Goal: Information Seeking & Learning: Learn about a topic

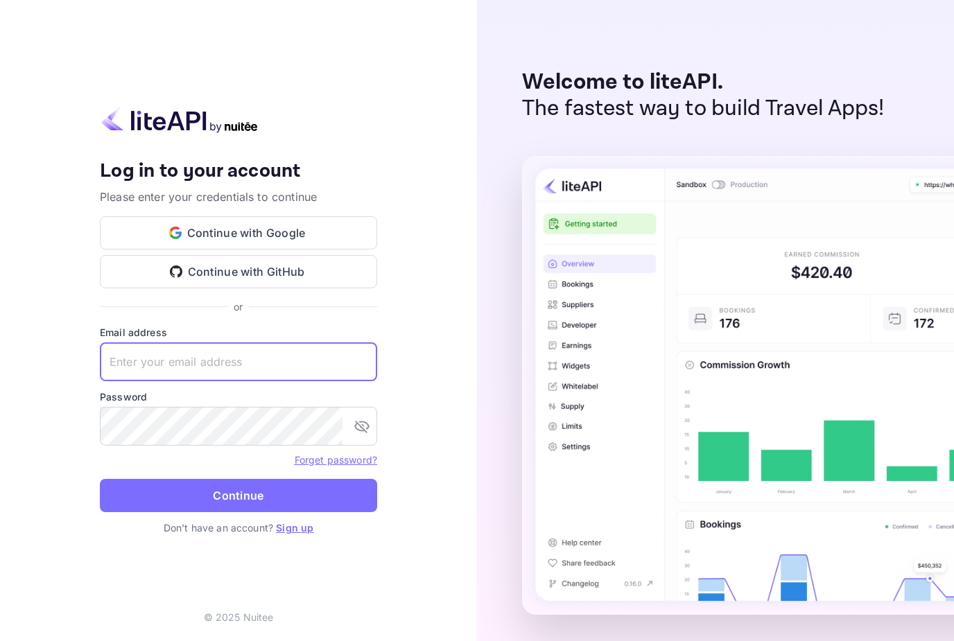
type input "[EMAIL_ADDRESS][DOMAIN_NAME]"
click at [239, 512] on button "Continue" at bounding box center [238, 495] width 277 height 33
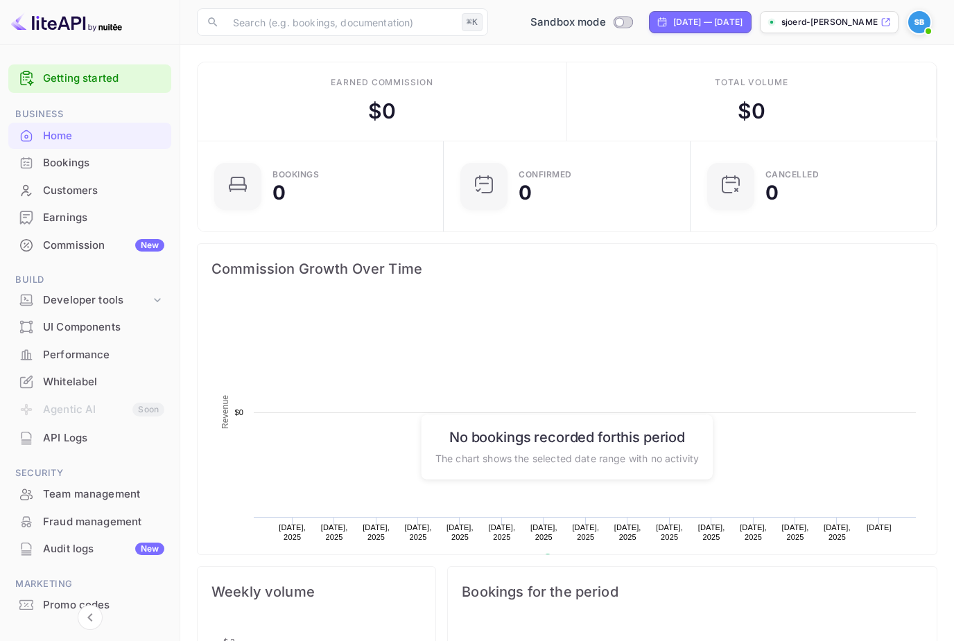
scroll to position [225, 239]
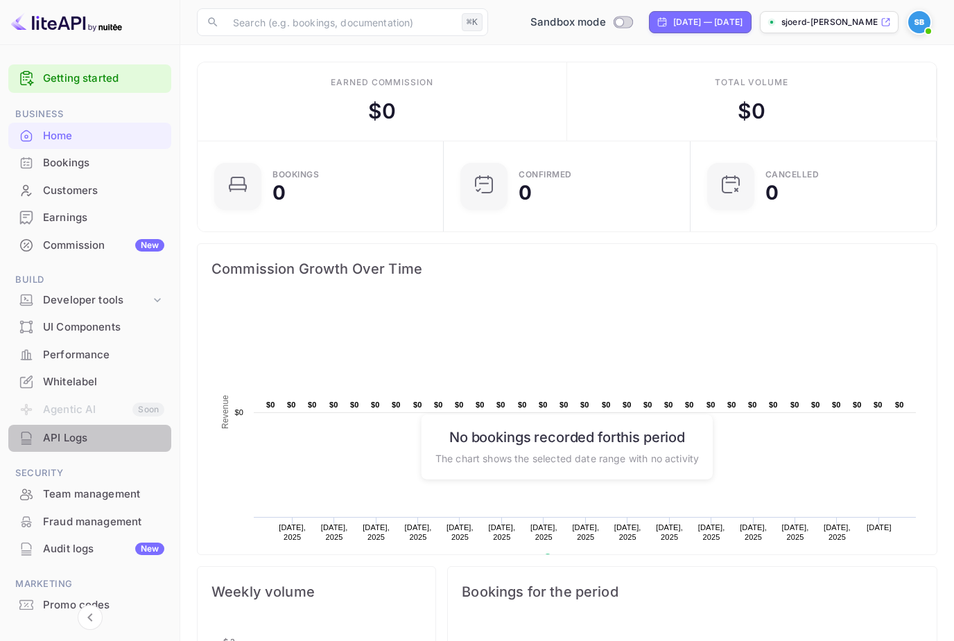
click at [80, 438] on div "API Logs" at bounding box center [103, 439] width 121 height 16
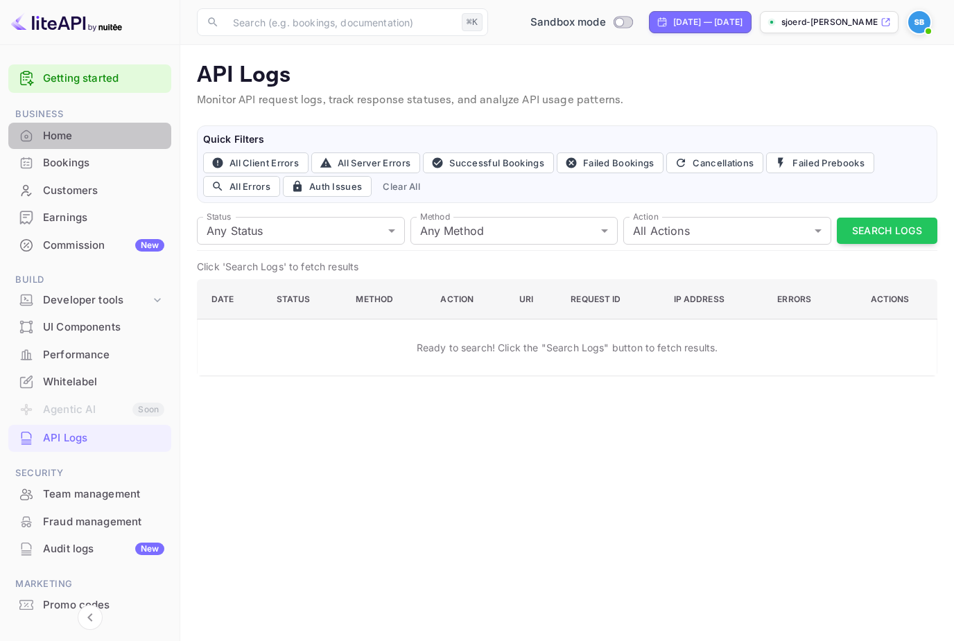
click at [74, 146] on div "Home" at bounding box center [89, 136] width 163 height 27
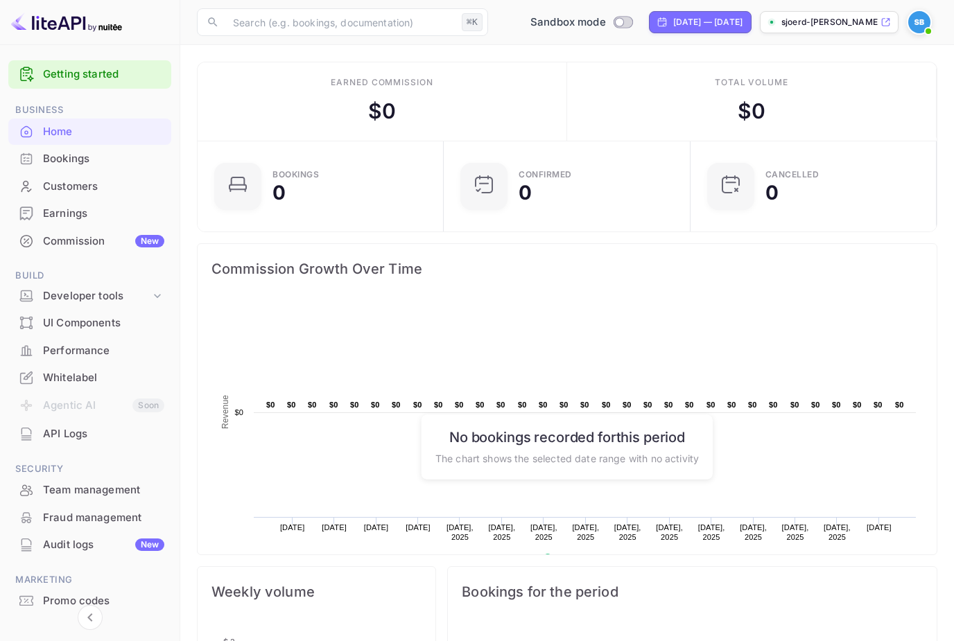
scroll to position [3, 0]
click at [82, 298] on div "Developer tools" at bounding box center [96, 297] width 107 height 16
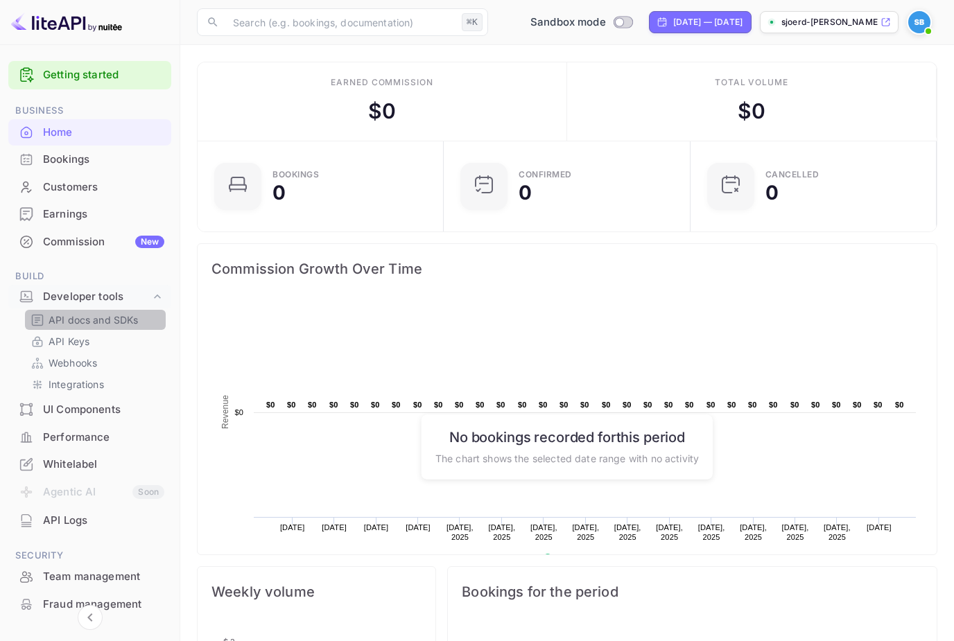
click at [87, 321] on p "API docs and SDKs" at bounding box center [94, 320] width 90 height 15
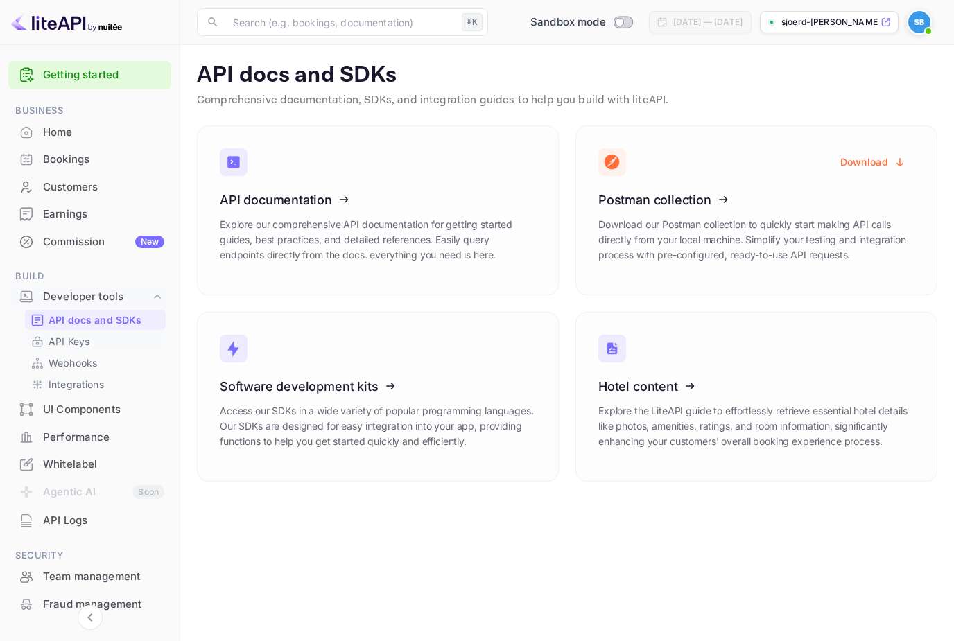
click at [76, 339] on p "API Keys" at bounding box center [69, 341] width 41 height 15
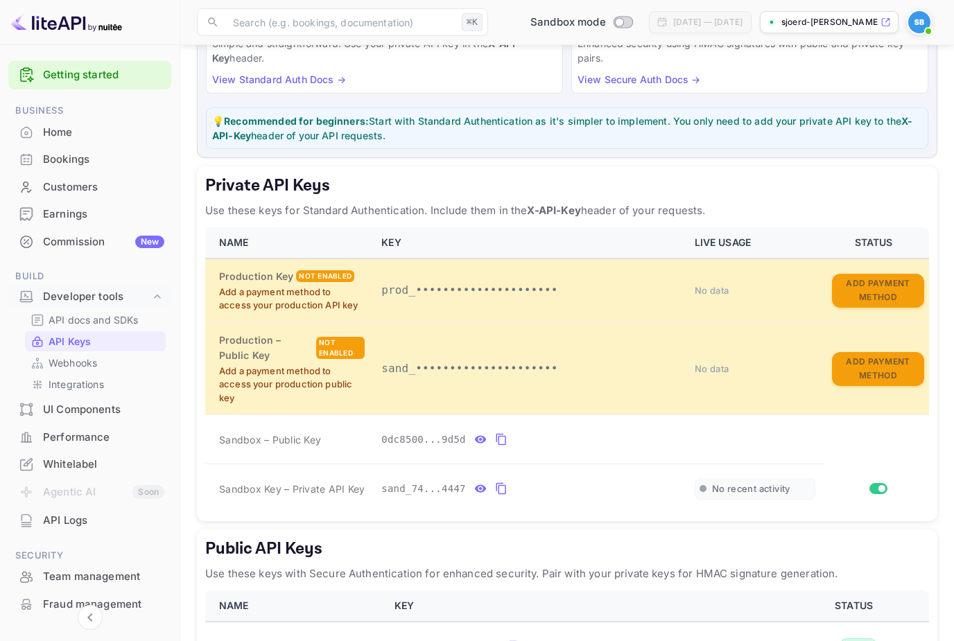
scroll to position [146, 0]
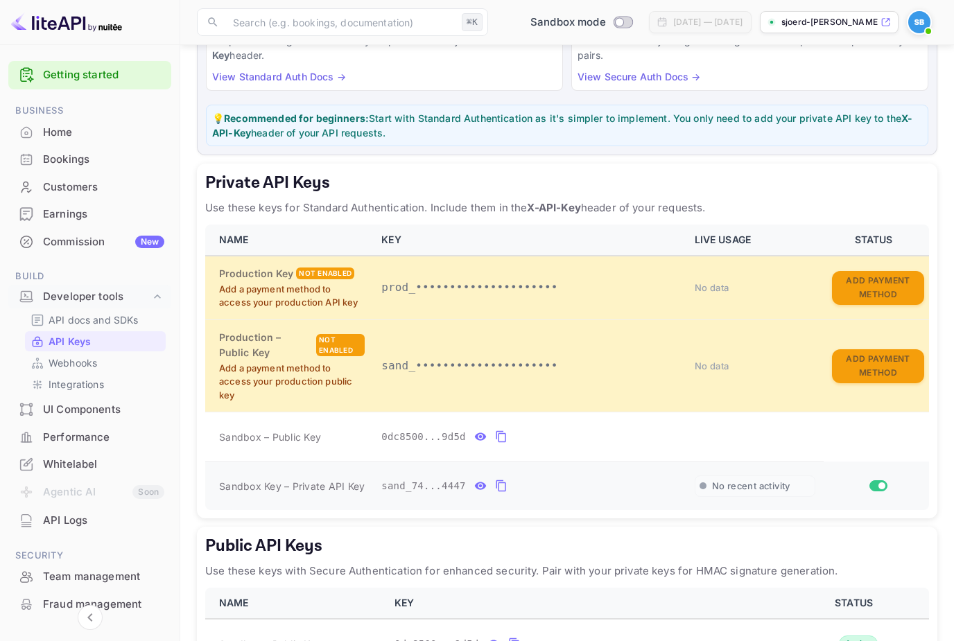
click at [501, 482] on icon "private api keys table" at bounding box center [501, 486] width 12 height 17
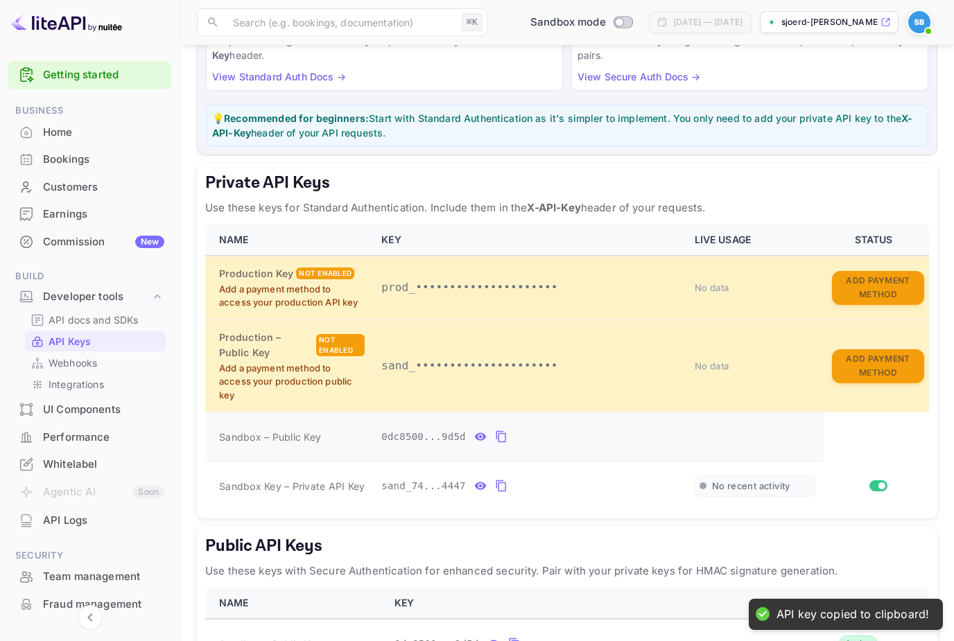
click at [501, 431] on icon "private api keys table" at bounding box center [501, 437] width 12 height 17
click at [501, 483] on icon "private api keys table" at bounding box center [501, 486] width 12 height 17
click at [98, 325] on div "API docs and SDKs" at bounding box center [95, 320] width 141 height 20
click at [122, 321] on p "API docs and SDKs" at bounding box center [94, 320] width 90 height 15
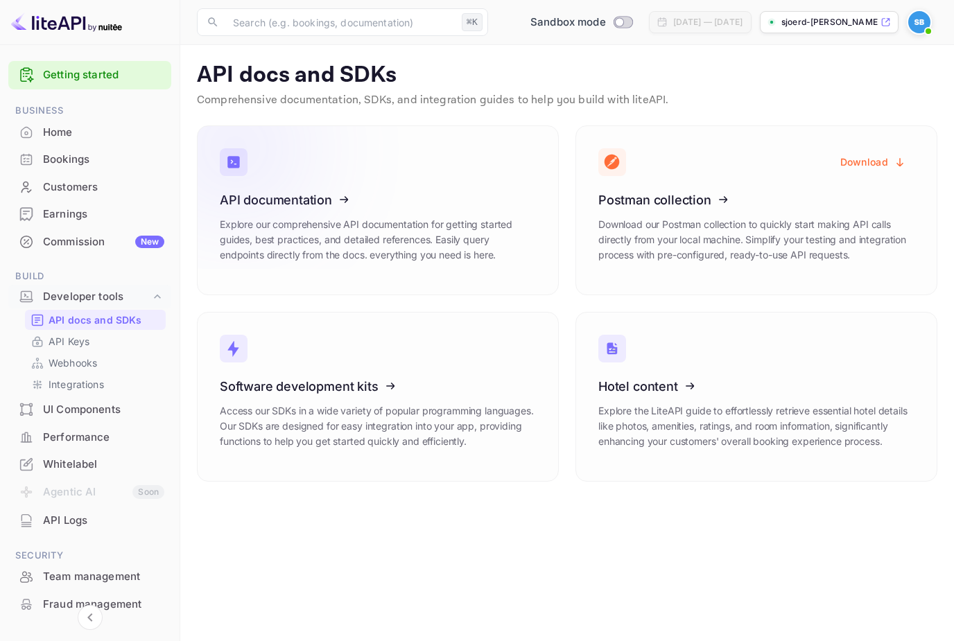
click at [425, 251] on p "Explore our comprehensive API documentation for getting started guides, best pr…" at bounding box center [378, 240] width 316 height 46
